Goal: Understand process/instructions: Learn how to perform a task or action

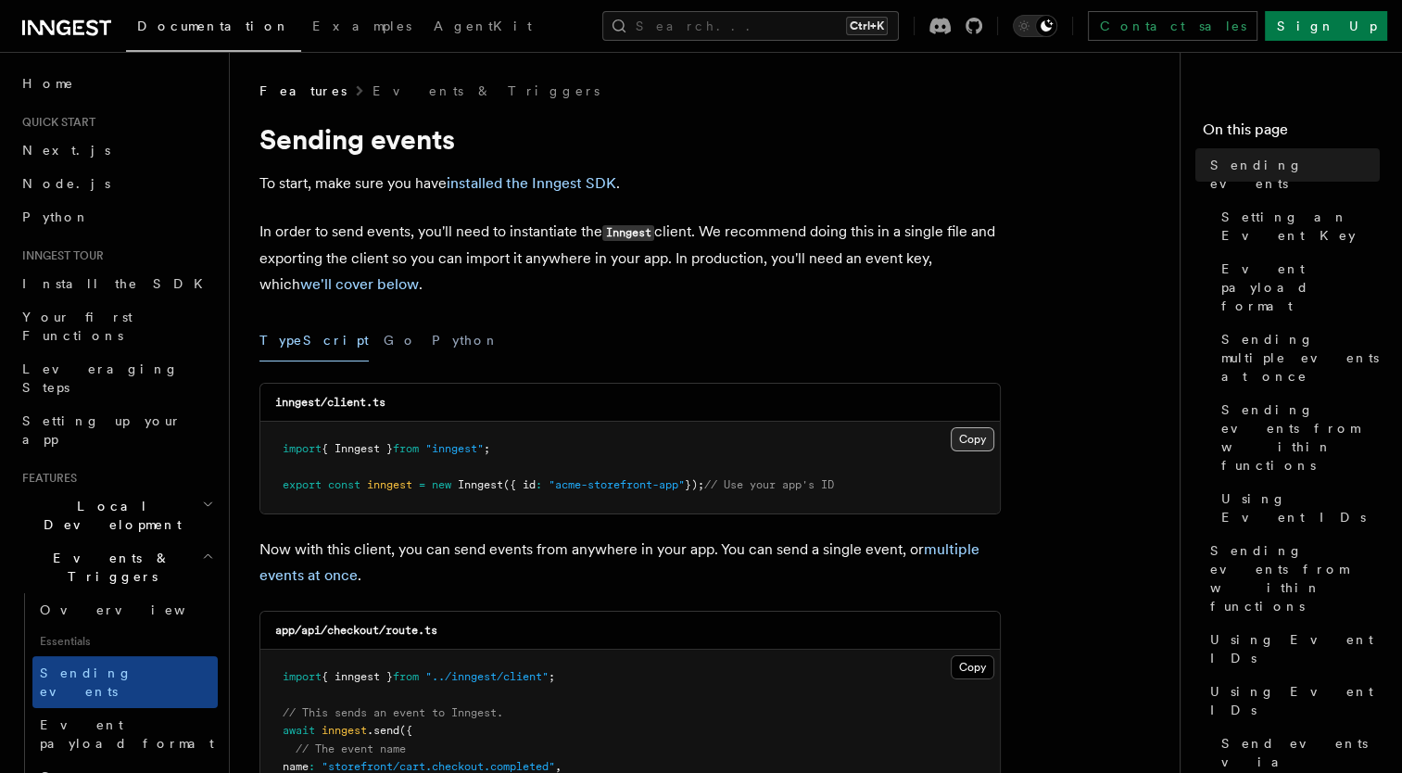
click at [974, 436] on button "Copy Copied" at bounding box center [973, 439] width 44 height 24
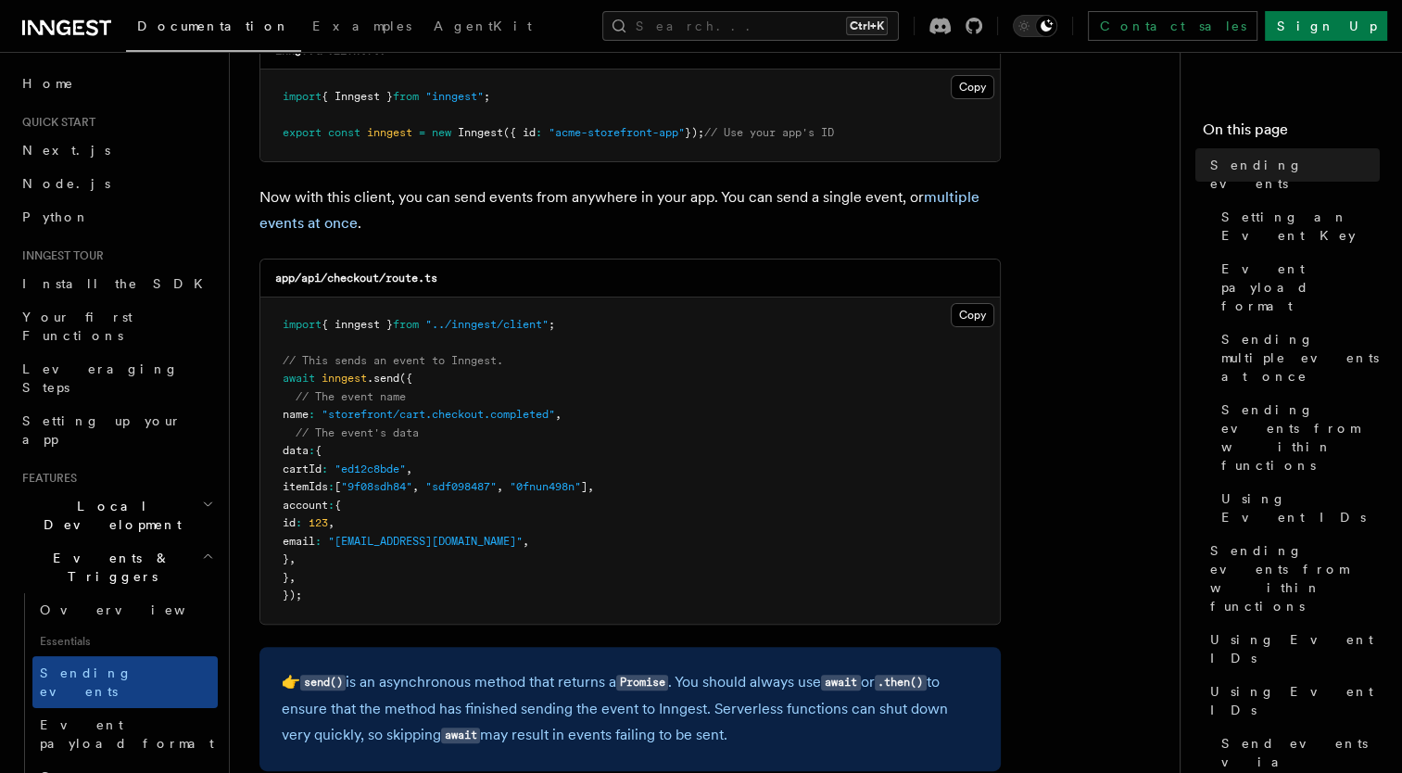
scroll to position [352, 0]
click at [104, 158] on link "Next.js" at bounding box center [116, 149] width 203 height 33
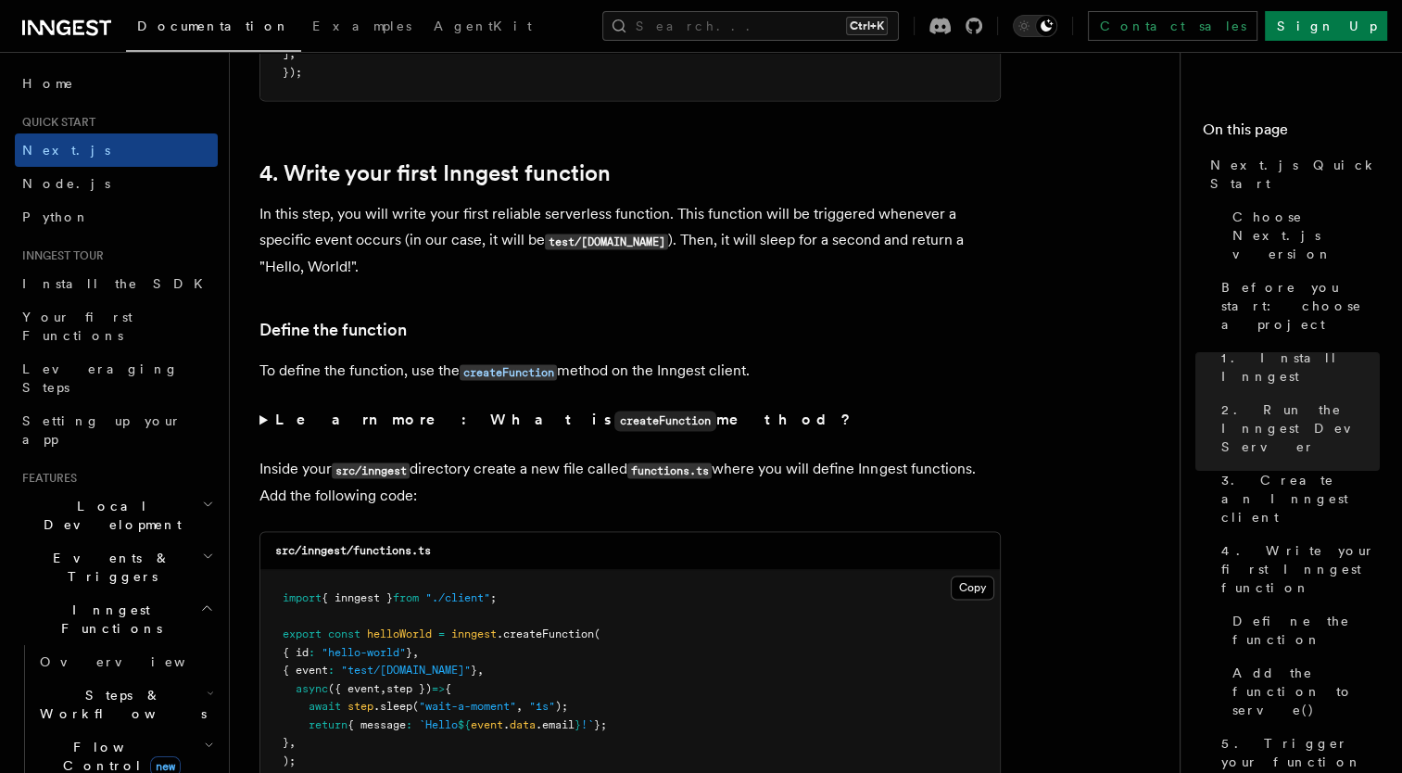
scroll to position [2987, 0]
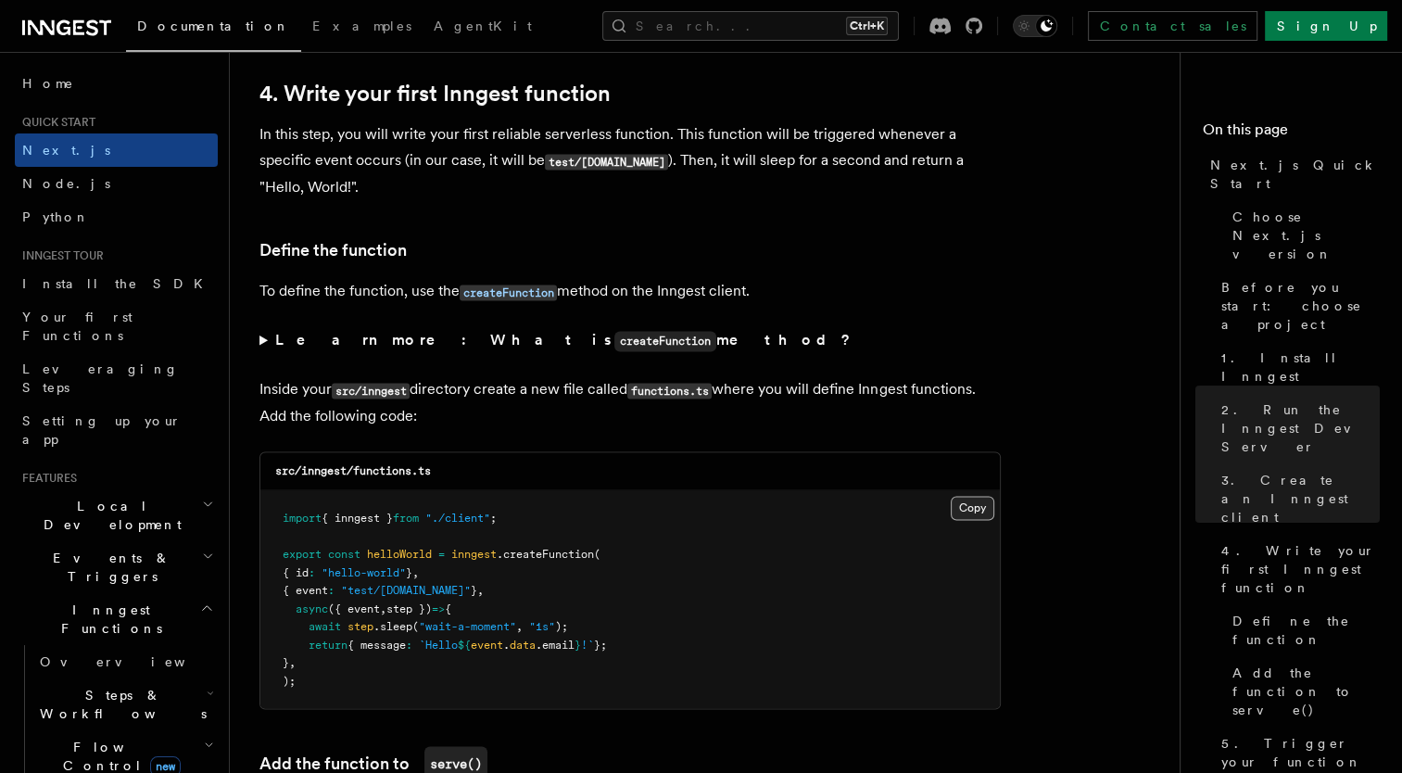
click at [972, 504] on button "Copy Copied" at bounding box center [973, 508] width 44 height 24
